Goal: Task Accomplishment & Management: Use online tool/utility

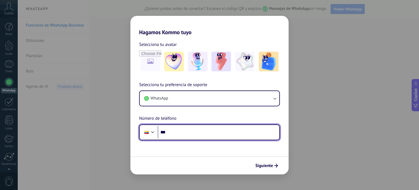
click at [192, 138] on input "***" at bounding box center [219, 132] width 122 height 13
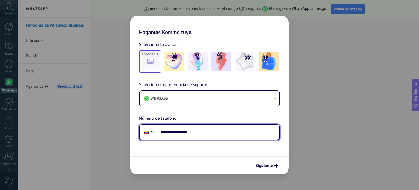
type input "**********"
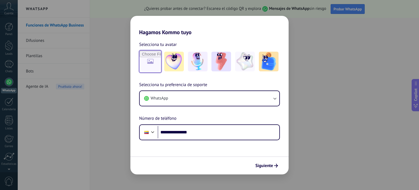
click at [155, 59] on input "file" at bounding box center [150, 61] width 21 height 21
type input "**********"
click at [271, 167] on span "Siguiente" at bounding box center [264, 165] width 18 height 4
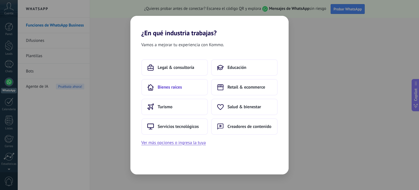
click at [179, 88] on span "Bienes raíces" at bounding box center [170, 86] width 24 height 5
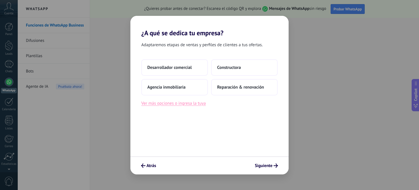
click at [192, 106] on button "Ver más opciones o ingresa la tuya" at bounding box center [173, 103] width 64 height 7
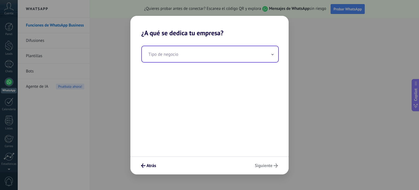
click at [199, 55] on input "text" at bounding box center [210, 54] width 136 height 16
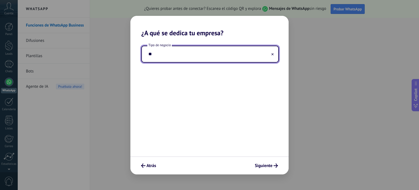
type input "*"
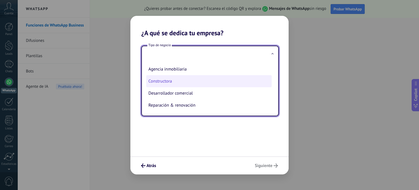
click at [182, 77] on li "Constructora" at bounding box center [208, 81] width 125 height 12
type input "**********"
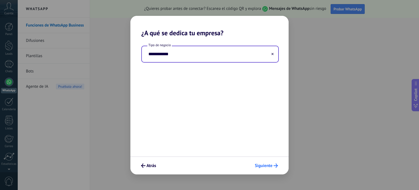
click at [269, 166] on span "Siguiente" at bounding box center [264, 165] width 18 height 4
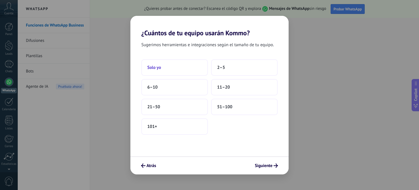
click at [197, 69] on button "Solo yo" at bounding box center [174, 67] width 67 height 16
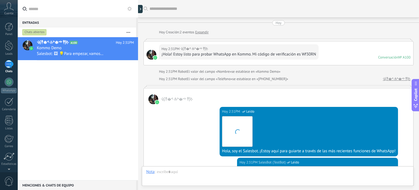
scroll to position [171, 0]
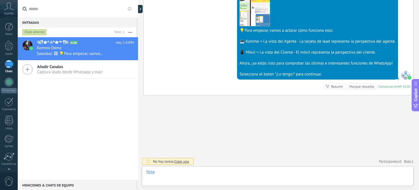
click at [182, 174] on div at bounding box center [277, 177] width 263 height 16
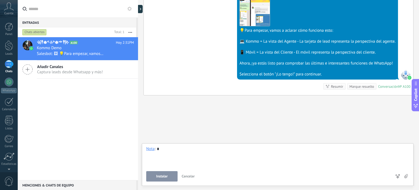
click at [159, 178] on span "Instalar" at bounding box center [161, 176] width 11 height 4
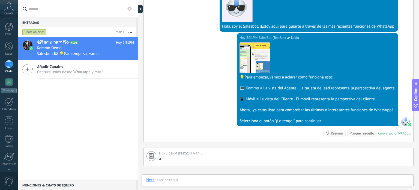
scroll to position [127, 0]
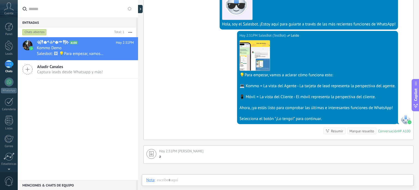
click at [407, 121] on img at bounding box center [409, 122] width 4 height 4
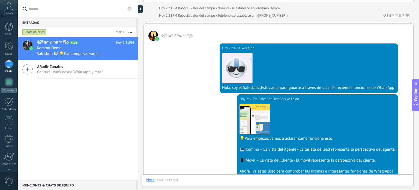
scroll to position [61, 0]
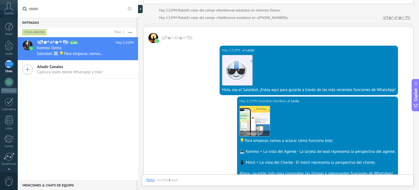
click at [257, 118] on img at bounding box center [255, 121] width 30 height 30
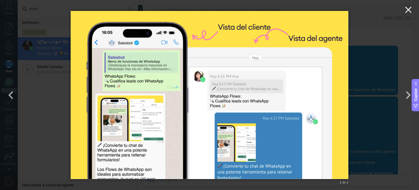
click at [409, 5] on button "button" at bounding box center [408, 10] width 21 height 21
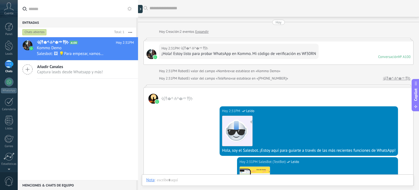
scroll to position [0, 0]
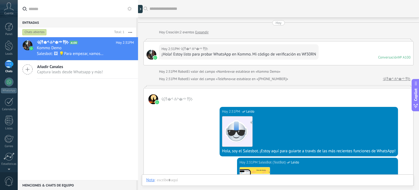
click at [202, 54] on div "¡Hola! Estoy listo para probar WhatsApp en Kommo. Mi código de verificación es …" at bounding box center [238, 54] width 155 height 5
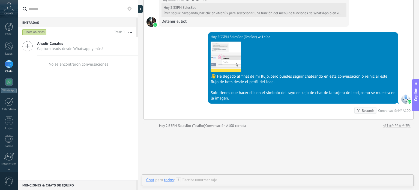
scroll to position [473, 0]
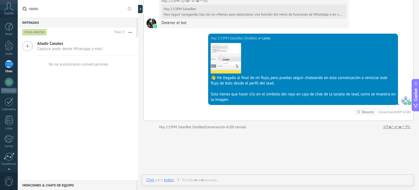
click at [80, 45] on span "Añadir Canales" at bounding box center [70, 43] width 66 height 5
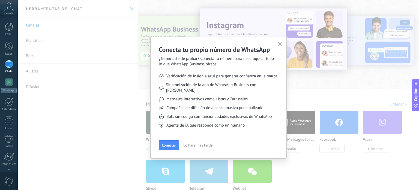
click at [206, 141] on button "Lo haré más tarde" at bounding box center [198, 145] width 34 height 8
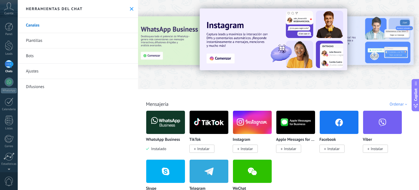
click at [170, 123] on img at bounding box center [165, 122] width 39 height 26
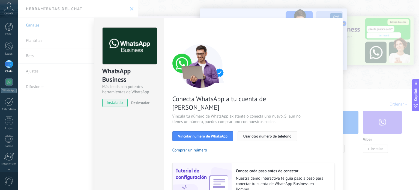
click at [253, 134] on span "Usar otro número de teléfono" at bounding box center [267, 136] width 48 height 4
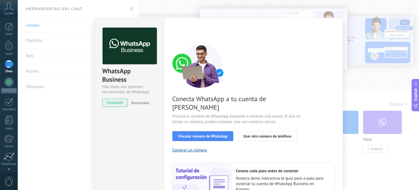
click at [33, 37] on div "WhatsApp Business Más leads con potentes herramientas de WhatsApp instalado Des…" at bounding box center [218, 95] width 401 height 190
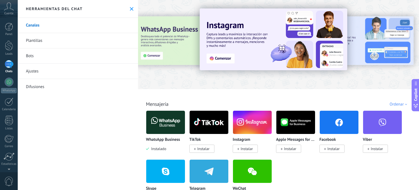
scroll to position [29, 0]
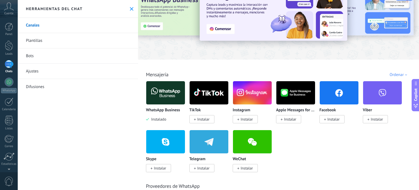
click at [38, 54] on link "Bots" at bounding box center [78, 55] width 120 height 15
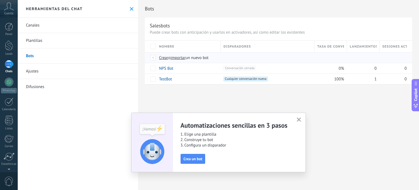
click at [166, 56] on span "Crear" at bounding box center [163, 57] width 9 height 5
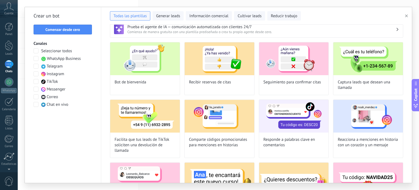
scroll to position [8, 0]
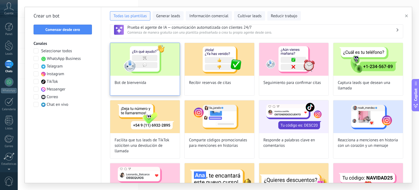
click at [150, 73] on img at bounding box center [145, 59] width 70 height 33
type input "**********"
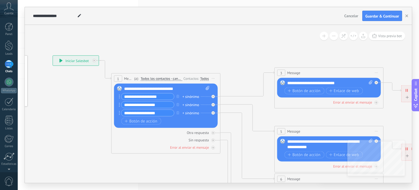
drag, startPoint x: 253, startPoint y: 65, endPoint x: 153, endPoint y: 55, distance: 100.6
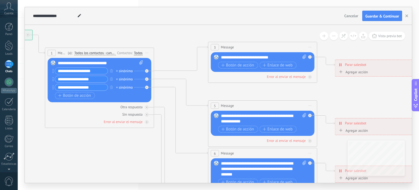
drag, startPoint x: 227, startPoint y: 76, endPoint x: 173, endPoint y: 50, distance: 60.3
click at [173, 50] on icon at bounding box center [275, 168] width 850 height 551
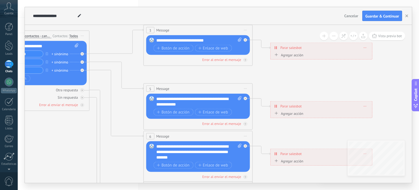
drag, startPoint x: 173, startPoint y: 50, endPoint x: 99, endPoint y: 40, distance: 74.8
click at [99, 40] on icon at bounding box center [210, 151] width 850 height 551
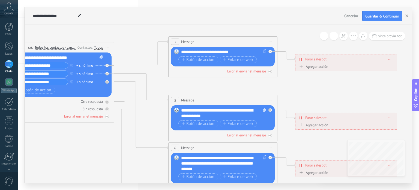
drag, startPoint x: 275, startPoint y: 83, endPoint x: 388, endPoint y: 117, distance: 117.7
click at [388, 117] on icon at bounding box center [235, 163] width 850 height 551
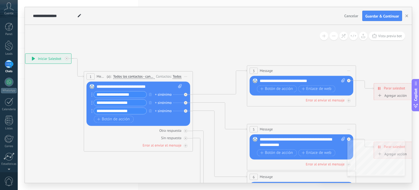
click at [47, 61] on div "**********" at bounding box center [48, 59] width 46 height 10
click at [380, 17] on span "Guardar & Continuar" at bounding box center [382, 16] width 34 height 4
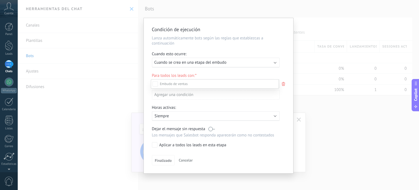
click at [0, 0] on div "Incoming leads" at bounding box center [0, 0] width 0 height 0
click at [0, 0] on div "Negociación" at bounding box center [0, 0] width 0 height 0
click at [0, 0] on div "Contacto inicial" at bounding box center [0, 0] width 0 height 0
click at [175, 83] on span at bounding box center [174, 83] width 28 height 5
click at [240, 65] on div at bounding box center [218, 95] width 401 height 190
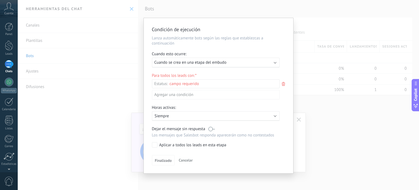
click at [172, 147] on div "Aplicar a todos los leads en esta etapa" at bounding box center [192, 144] width 67 height 5
click at [184, 94] on div "Agregar una condición" at bounding box center [216, 95] width 128 height 10
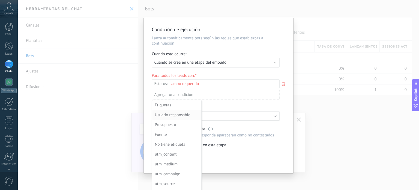
click at [173, 111] on div "Usuario responsable" at bounding box center [176, 115] width 43 height 8
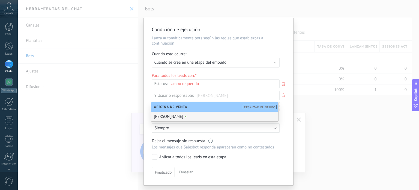
click at [178, 114] on div "[PERSON_NAME]" at bounding box center [214, 117] width 127 height 10
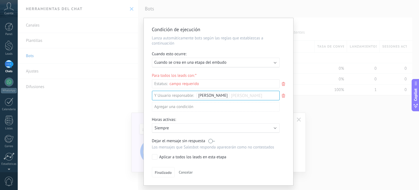
click at [0, 0] on div "Incoming leads Contacto inicial Negociación Debate contractual Discusión de con…" at bounding box center [0, 0] width 0 height 0
drag, startPoint x: 189, startPoint y: 95, endPoint x: 170, endPoint y: 163, distance: 70.0
click at [170, 163] on div "Incoming leads Contacto inicial Negociación Debate contractual Discusión de con…" at bounding box center [215, 134] width 128 height 110
click at [170, 163] on div "Condición de ejecución Lanza automáticamente bots según las reglas que establez…" at bounding box center [218, 101] width 149 height 167
click at [165, 170] on span "Finalizado" at bounding box center [163, 172] width 17 height 4
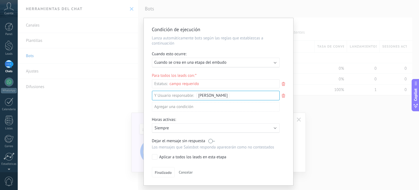
scroll to position [13, 0]
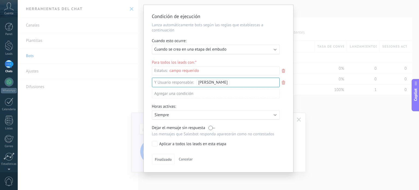
click at [185, 159] on span "Cancelar" at bounding box center [186, 158] width 14 height 5
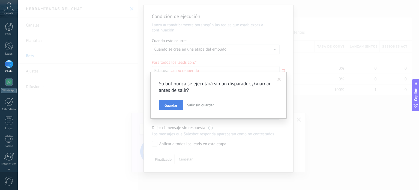
click at [169, 106] on span "Guardar" at bounding box center [170, 105] width 13 height 4
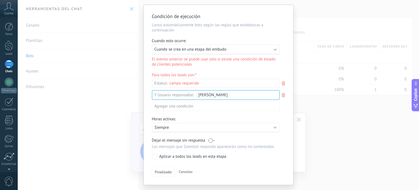
click at [214, 53] on div "Ejecutar: Cuando se crea en una etapa del embudo" at bounding box center [216, 49] width 128 height 10
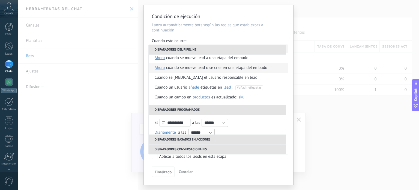
scroll to position [14, 0]
click at [227, 87] on span "lead" at bounding box center [227, 87] width 8 height 5
click at [254, 88] on span "#añadir etiquetas" at bounding box center [249, 87] width 24 height 4
type input "*"
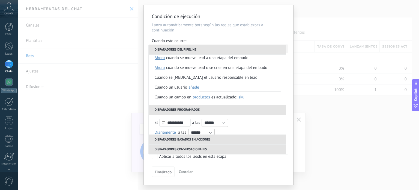
type input "*"
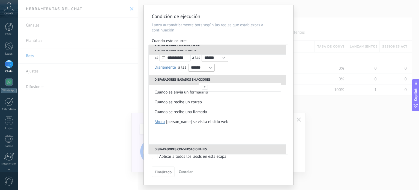
scroll to position [119, 0]
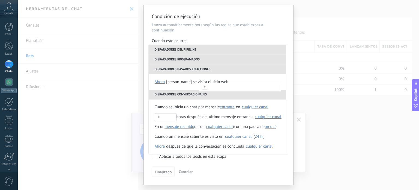
click at [326, 126] on div "**********" at bounding box center [218, 95] width 401 height 190
click at [256, 171] on div "Finalizado Cancelar" at bounding box center [218, 171] width 133 height 10
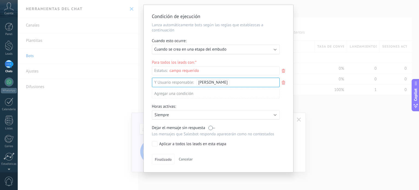
click at [0, 0] on div "Incoming leads Contacto inicial Negociación Debate contractual Discusión de con…" at bounding box center [0, 0] width 0 height 0
click at [0, 0] on label "Negociación" at bounding box center [0, 0] width 0 height 0
click at [0, 0] on div "Contacto inicial" at bounding box center [0, 0] width 0 height 0
click at [0, 0] on label "Incoming leads" at bounding box center [0, 0] width 0 height 0
click at [184, 146] on div "Incoming leads Contacto inicial Negociación Debate contractual Discusión de con…" at bounding box center [215, 127] width 128 height 123
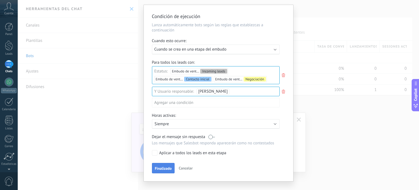
click at [164, 170] on span "Finalizado" at bounding box center [163, 168] width 17 height 4
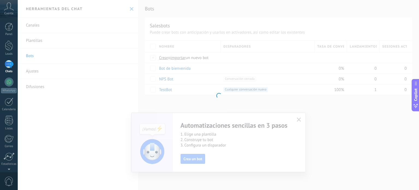
scroll to position [0, 0]
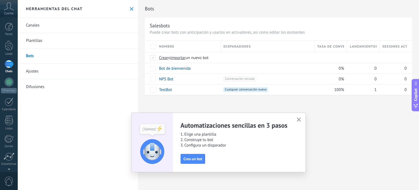
click at [300, 117] on button "button" at bounding box center [298, 119] width 7 height 7
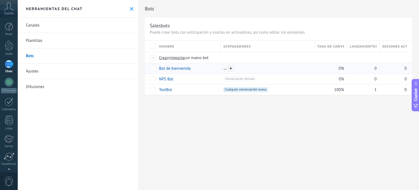
click at [231, 70] on span at bounding box center [230, 67] width 5 height 5
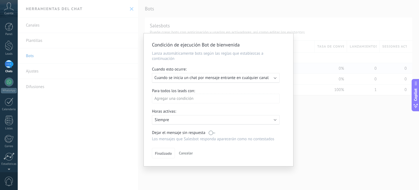
click at [189, 154] on span "Cancelar" at bounding box center [186, 152] width 14 height 5
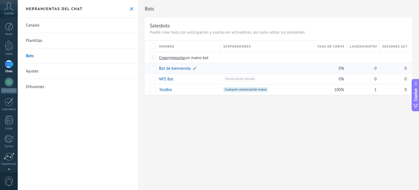
click at [187, 70] on link "Bot de bienvenida" at bounding box center [175, 68] width 32 height 5
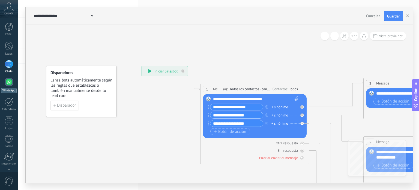
click at [7, 83] on div at bounding box center [9, 81] width 9 height 9
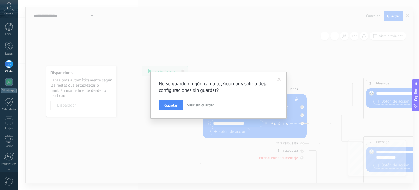
click at [202, 104] on span "Salir sin guardar" at bounding box center [200, 104] width 27 height 5
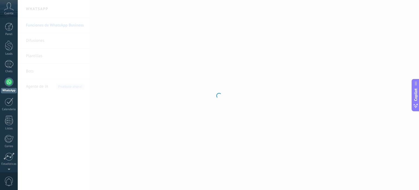
click at [169, 133] on div at bounding box center [218, 95] width 401 height 190
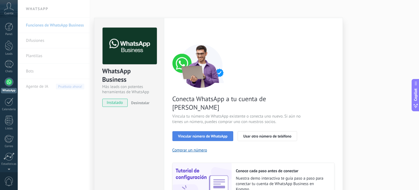
click at [191, 131] on button "Vincular número de WhatsApp" at bounding box center [202, 136] width 61 height 10
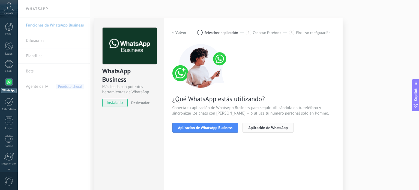
click at [257, 125] on span "Aplicación de WhatsApp" at bounding box center [267, 127] width 39 height 4
